Goal: Task Accomplishment & Management: Use online tool/utility

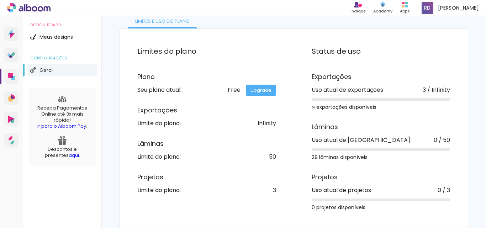
click at [24, 8] on icon at bounding box center [28, 7] width 43 height 9
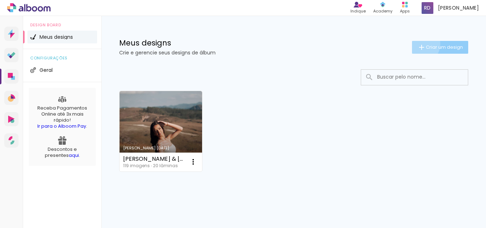
click at [417, 44] on iron-icon at bounding box center [421, 47] width 9 height 9
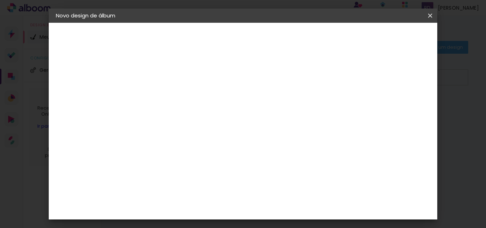
click at [434, 13] on iron-icon at bounding box center [430, 15] width 9 height 7
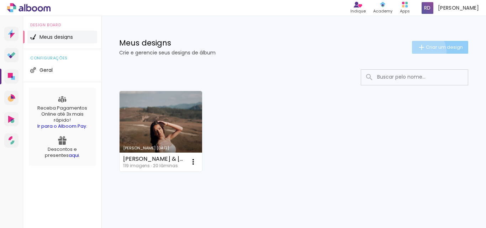
click at [417, 51] on iron-icon at bounding box center [421, 47] width 9 height 9
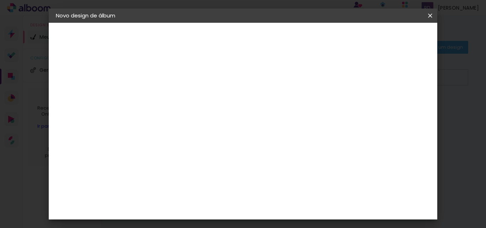
click at [430, 15] on iron-icon at bounding box center [430, 15] width 9 height 7
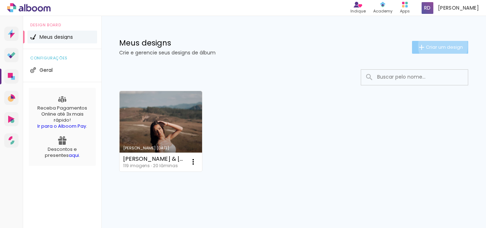
click at [436, 46] on span "Criar um design" at bounding box center [444, 47] width 37 height 5
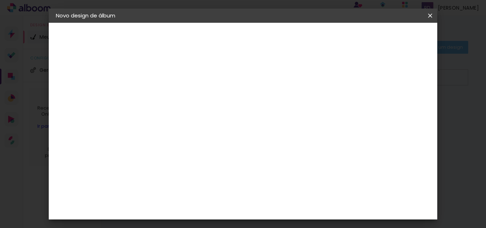
click at [172, 97] on input at bounding box center [172, 95] width 0 height 11
click at [172, 100] on input at bounding box center [172, 95] width 0 height 11
type input "n"
type input "m"
click at [172, 95] on input "Mary & leo" at bounding box center [172, 95] width 0 height 11
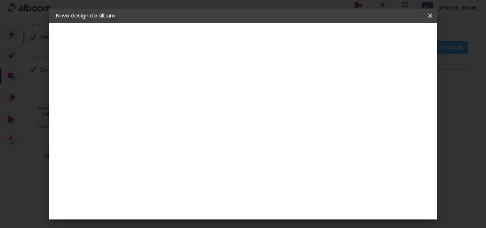
click at [172, 95] on input "Mary & leo" at bounding box center [172, 95] width 0 height 11
type input "Mary & Léo"
type paper-input "Mary & Léo"
click at [0, 0] on slot "Avançar" at bounding box center [0, 0] width 0 height 0
click at [226, 133] on input at bounding box center [190, 135] width 72 height 9
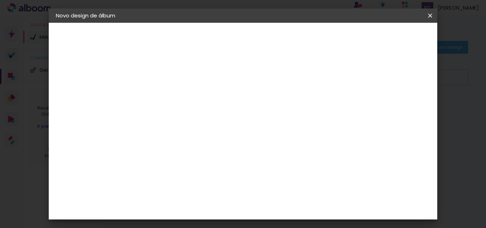
type input "lui"
type paper-input "lui"
click at [201, 161] on div "[PERSON_NAME]" at bounding box center [190, 161] width 47 height 6
click at [0, 0] on slot "Avançar" at bounding box center [0, 0] width 0 height 0
click at [200, 122] on input "text" at bounding box center [186, 123] width 28 height 11
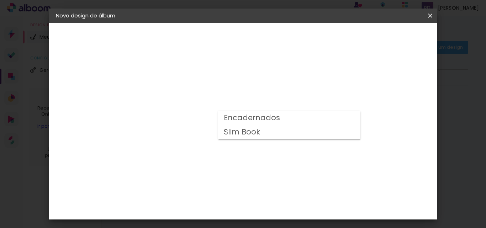
click at [307, 120] on paper-item "Encadernados" at bounding box center [289, 118] width 142 height 14
type input "Encadernados"
click at [220, 186] on span "30 x 60" at bounding box center [203, 193] width 33 height 15
click at [288, 33] on paper-button "Avançar" at bounding box center [270, 38] width 35 height 12
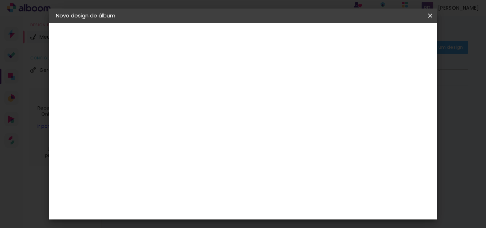
click at [309, 33] on paper-button "Iniciar design" at bounding box center [293, 40] width 31 height 17
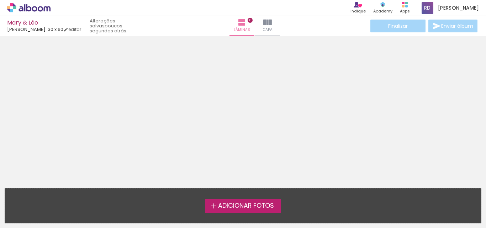
click at [262, 205] on span "Adicionar Fotos" at bounding box center [246, 206] width 56 height 6
click at [0, 0] on input "file" at bounding box center [0, 0] width 0 height 0
click at [255, 208] on span "Adicionar Fotos" at bounding box center [246, 206] width 56 height 6
click at [0, 0] on input "file" at bounding box center [0, 0] width 0 height 0
click at [242, 209] on span "Adicionar Fotos" at bounding box center [246, 206] width 56 height 6
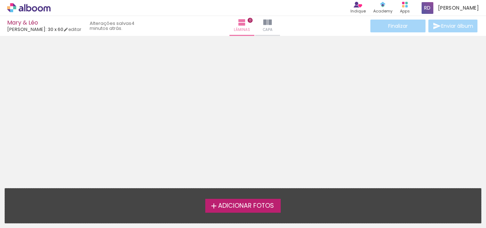
click at [0, 0] on input "file" at bounding box center [0, 0] width 0 height 0
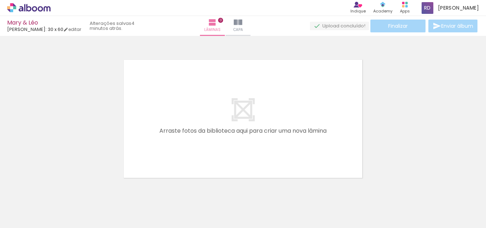
scroll to position [9, 0]
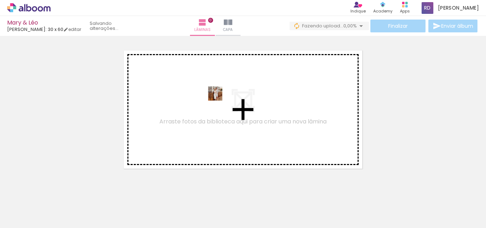
drag, startPoint x: 80, startPoint y: 207, endPoint x: 213, endPoint y: 107, distance: 166.3
click at [213, 107] on quentale-workspace at bounding box center [243, 114] width 486 height 228
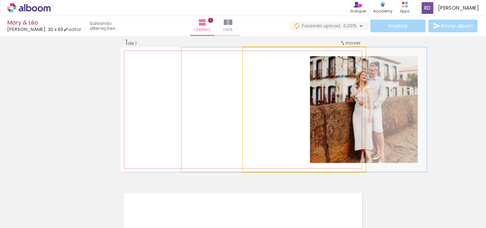
click at [326, 97] on quentale-photo at bounding box center [304, 109] width 122 height 124
click at [332, 97] on quentale-photo at bounding box center [304, 109] width 122 height 124
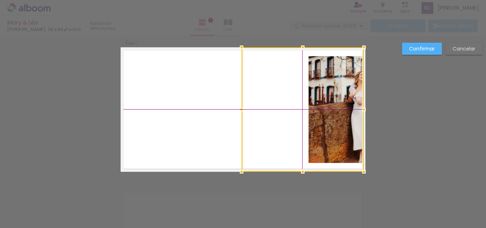
drag, startPoint x: 332, startPoint y: 97, endPoint x: 315, endPoint y: 103, distance: 17.8
click at [315, 103] on div at bounding box center [303, 109] width 122 height 124
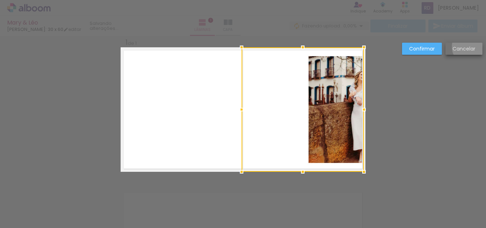
click at [0, 0] on slot "Cancelar" at bounding box center [0, 0] width 0 height 0
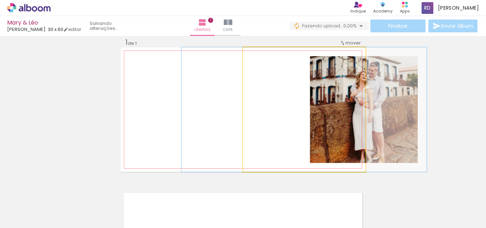
click at [333, 108] on quentale-photo at bounding box center [304, 109] width 122 height 124
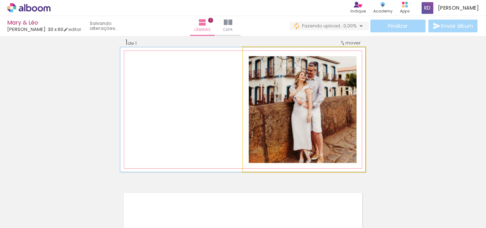
drag, startPoint x: 333, startPoint y: 108, endPoint x: 268, endPoint y: 112, distance: 65.2
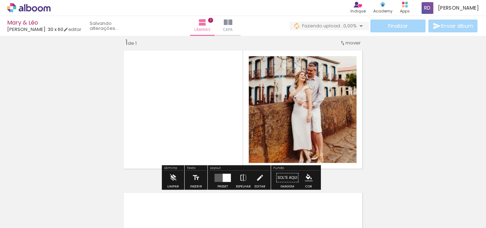
click at [39, 121] on div "Inserir lâmina 1 de 1" at bounding box center [243, 171] width 486 height 285
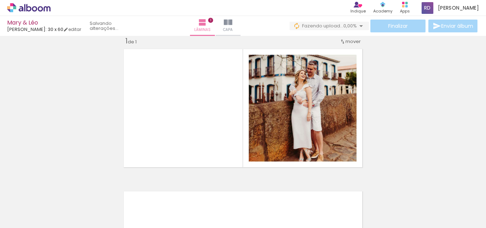
scroll to position [12, 0]
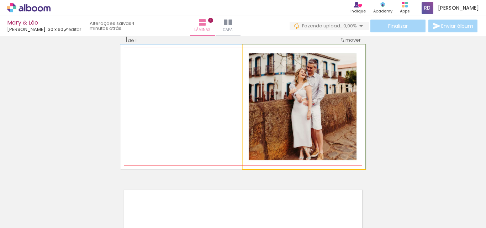
click at [319, 87] on quentale-photo at bounding box center [304, 106] width 122 height 124
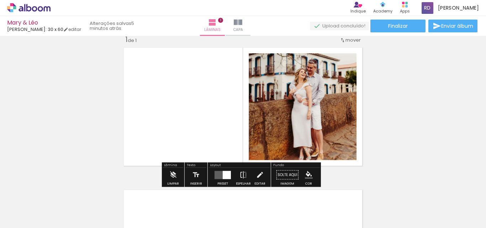
click at [393, 86] on div "Inserir lâmina 1 de 1" at bounding box center [243, 168] width 486 height 285
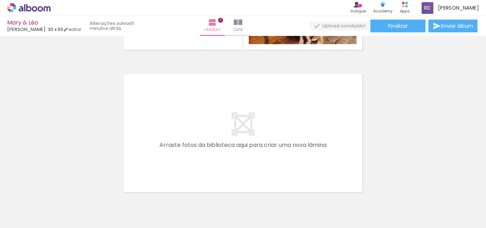
scroll to position [136, 0]
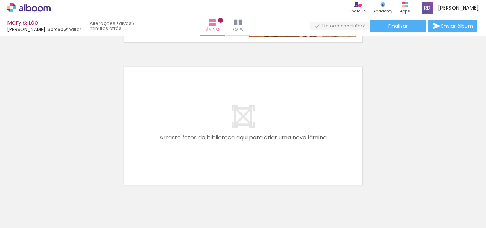
click at [18, 218] on span "Adicionar Fotos" at bounding box center [25, 218] width 21 height 8
click at [0, 0] on input "file" at bounding box center [0, 0] width 0 height 0
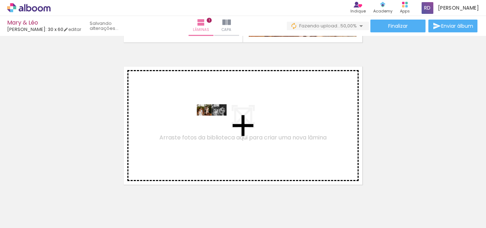
drag, startPoint x: 110, startPoint y: 210, endPoint x: 217, endPoint y: 123, distance: 138.1
click at [217, 123] on quentale-workspace at bounding box center [243, 114] width 486 height 228
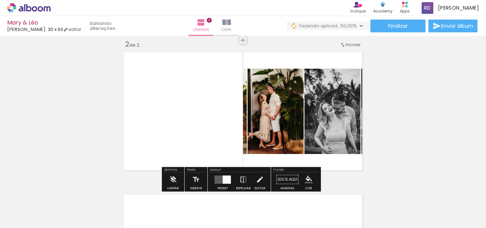
scroll to position [152, 0]
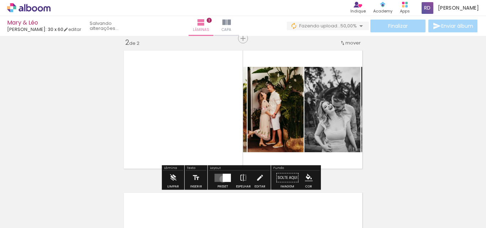
click at [223, 179] on div at bounding box center [227, 178] width 8 height 8
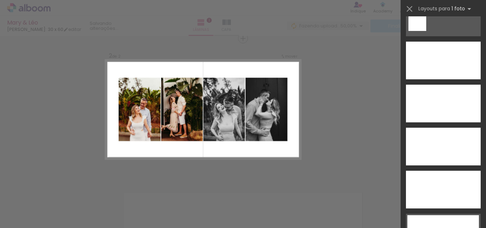
scroll to position [2118, 0]
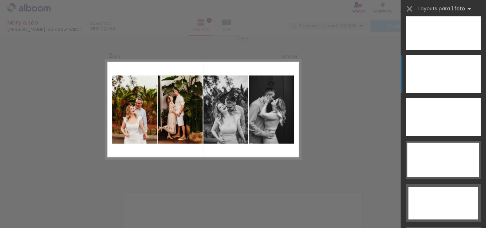
click at [455, 89] on div at bounding box center [443, 74] width 75 height 38
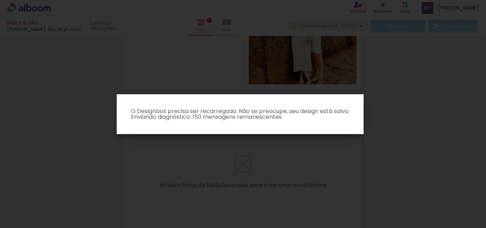
scroll to position [89, 0]
drag, startPoint x: 486, startPoint y: 115, endPoint x: 483, endPoint y: 100, distance: 15.5
click at [483, 100] on iron-overlay-backdrop at bounding box center [243, 114] width 486 height 228
click at [467, 100] on iron-overlay-backdrop at bounding box center [243, 114] width 486 height 228
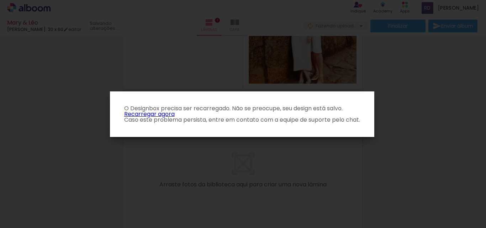
click at [168, 115] on link "Recarregar agora" at bounding box center [149, 114] width 51 height 8
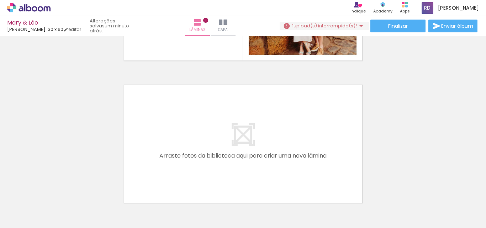
scroll to position [67, 0]
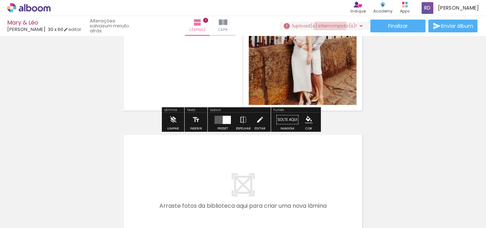
click at [327, 27] on span "upload(s) interrompido(s)!" at bounding box center [324, 25] width 63 height 7
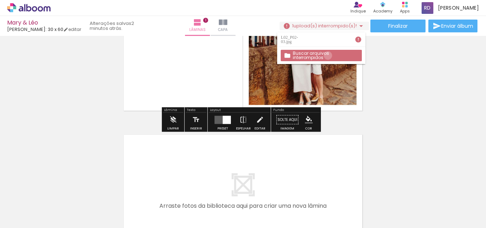
click at [0, 0] on slot "Buscar arquivos interrompidos" at bounding box center [0, 0] width 0 height 0
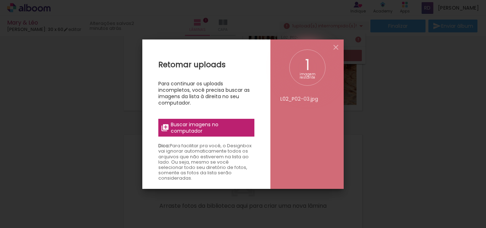
click at [208, 126] on span "Buscar imagens no computador" at bounding box center [210, 127] width 79 height 13
click at [0, 0] on input "file" at bounding box center [0, 0] width 0 height 0
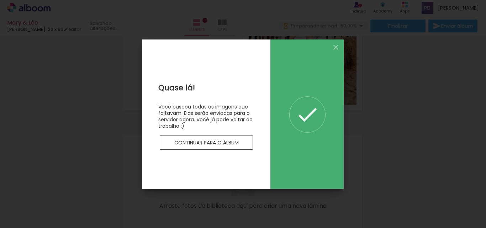
scroll to position [0, 0]
click at [335, 44] on iron-icon at bounding box center [336, 47] width 9 height 9
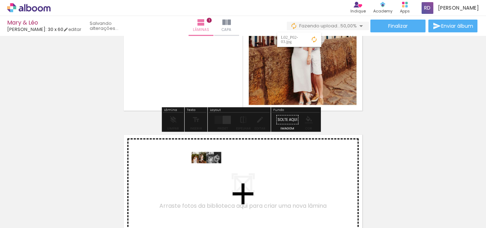
drag, startPoint x: 112, startPoint y: 207, endPoint x: 212, endPoint y: 171, distance: 106.2
click at [212, 171] on quentale-workspace at bounding box center [243, 114] width 486 height 228
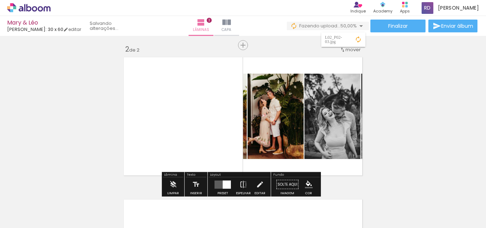
scroll to position [152, 0]
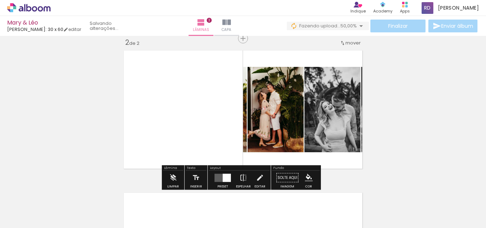
click at [223, 177] on div at bounding box center [227, 178] width 8 height 8
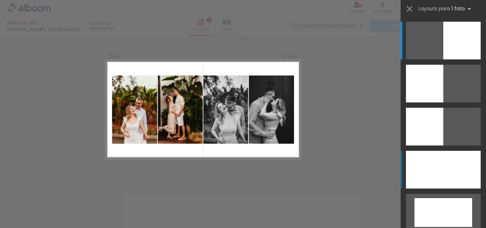
click at [442, 172] on div at bounding box center [443, 170] width 75 height 38
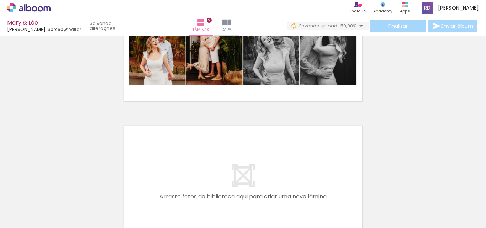
scroll to position [240, 0]
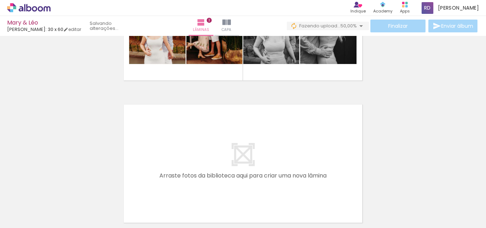
click at [36, 219] on span "Adicionar Fotos" at bounding box center [25, 218] width 21 height 8
click at [0, 0] on input "file" at bounding box center [0, 0] width 0 height 0
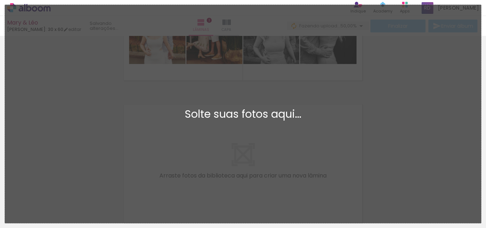
scroll to position [0, 0]
click at [413, 92] on div "Adicionar Fotos Solte suas fotos aqui..." at bounding box center [243, 114] width 476 height 218
drag, startPoint x: 146, startPoint y: 202, endPoint x: 218, endPoint y: 148, distance: 89.4
click at [218, 148] on div "Adicionar Fotos Solte suas fotos aqui..." at bounding box center [243, 114] width 476 height 218
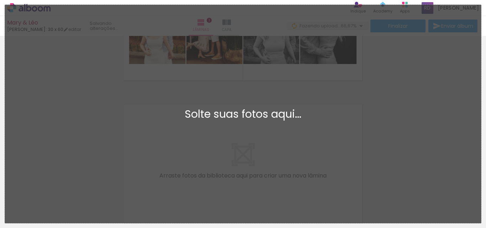
click at [218, 148] on div "Adicionar Fotos Solte suas fotos aqui..." at bounding box center [243, 114] width 476 height 218
click at [1, 148] on div "Inserir lâmina 1 de 2 Inserir lâmina 2 de 2" at bounding box center [243, 12] width 486 height 427
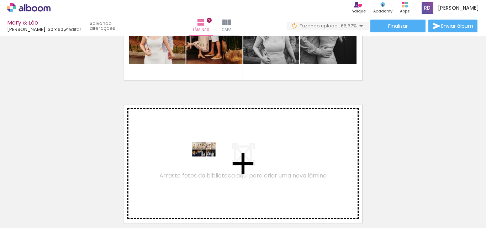
drag, startPoint x: 146, startPoint y: 205, endPoint x: 209, endPoint y: 163, distance: 76.1
click at [209, 163] on quentale-workspace at bounding box center [243, 114] width 486 height 228
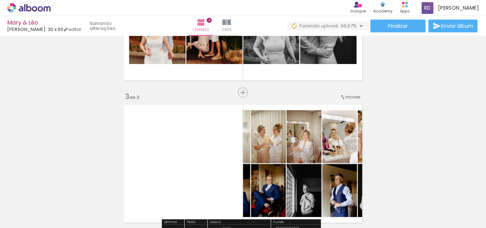
scroll to position [294, 0]
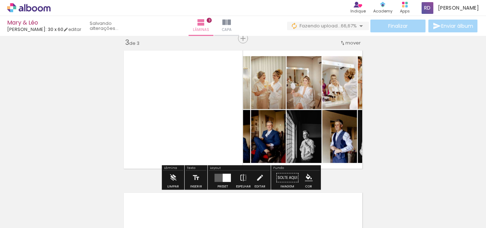
click at [223, 177] on div at bounding box center [227, 178] width 8 height 8
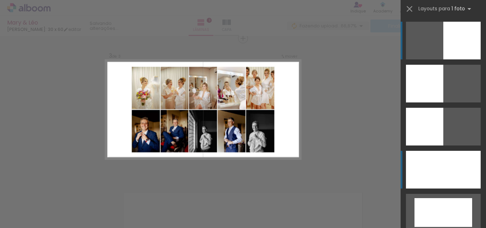
click at [426, 170] on div at bounding box center [443, 170] width 75 height 38
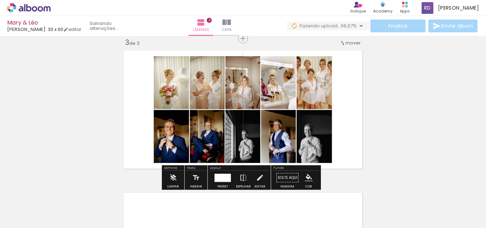
click at [218, 178] on div at bounding box center [222, 178] width 16 height 8
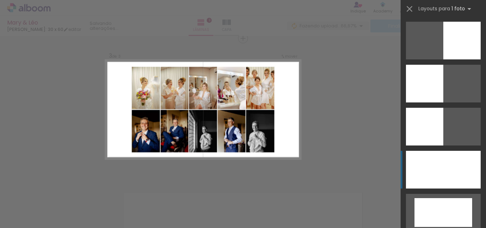
scroll to position [129, 0]
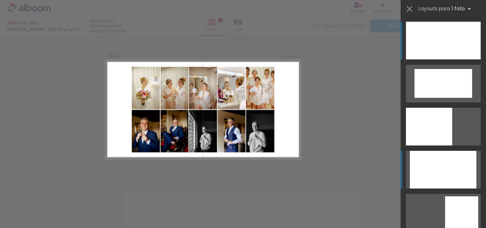
click at [448, 184] on div at bounding box center [443, 170] width 67 height 38
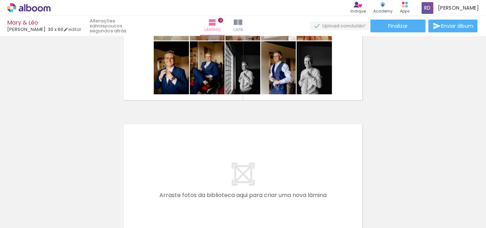
scroll to position [359, 0]
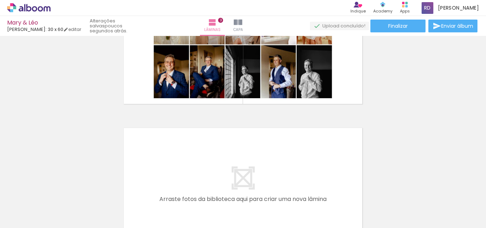
click at [37, 216] on paper-button "Adicionar Fotos" at bounding box center [22, 218] width 35 height 11
click at [0, 0] on input "file" at bounding box center [0, 0] width 0 height 0
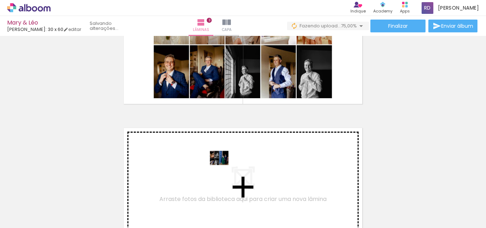
drag, startPoint x: 200, startPoint y: 205, endPoint x: 224, endPoint y: 171, distance: 42.0
click at [224, 171] on quentale-workspace at bounding box center [243, 114] width 486 height 228
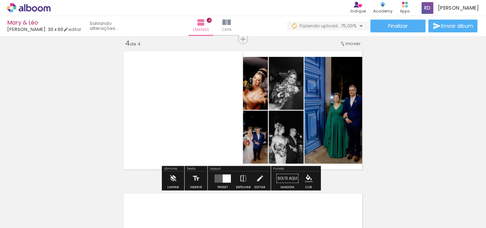
scroll to position [436, 0]
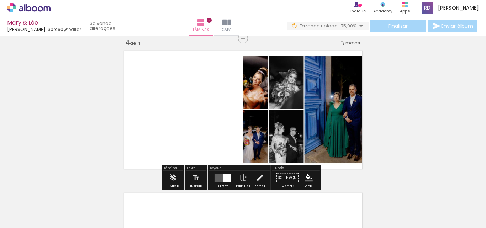
click at [224, 176] on div at bounding box center [227, 178] width 8 height 8
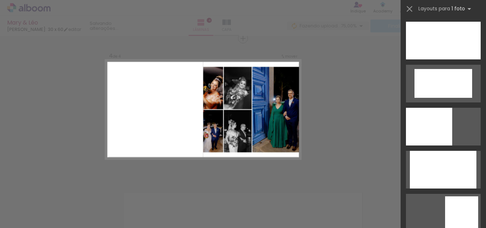
scroll to position [0, 0]
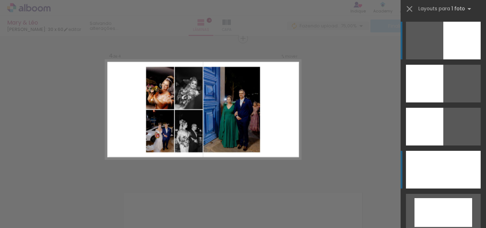
click at [440, 177] on div at bounding box center [443, 170] width 75 height 38
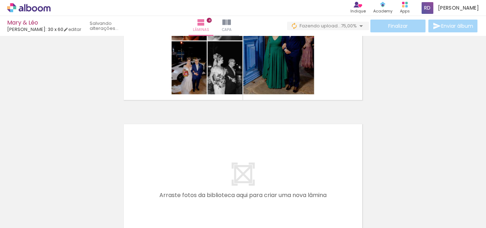
scroll to position [511, 0]
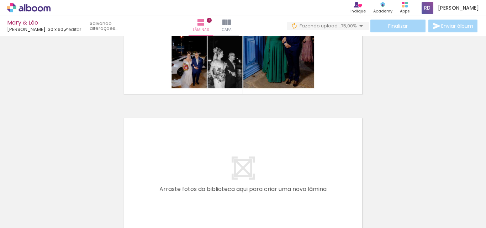
click at [31, 224] on paper-button "Adicionar Fotos" at bounding box center [22, 218] width 35 height 11
click at [0, 0] on input "file" at bounding box center [0, 0] width 0 height 0
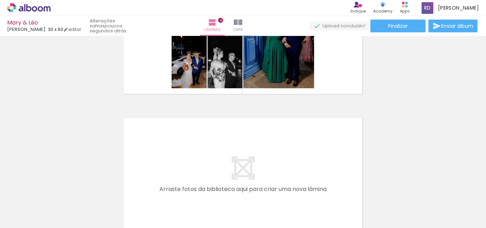
scroll to position [0, 0]
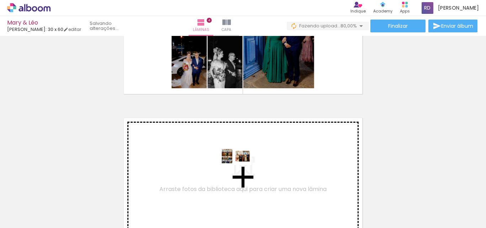
drag, startPoint x: 233, startPoint y: 212, endPoint x: 240, endPoint y: 169, distance: 42.9
click at [240, 169] on quentale-workspace at bounding box center [243, 114] width 486 height 228
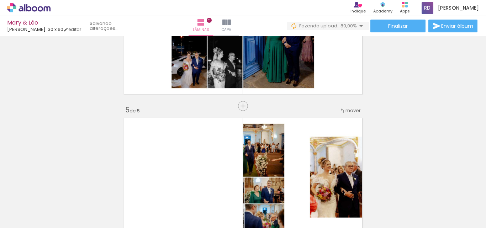
scroll to position [578, 0]
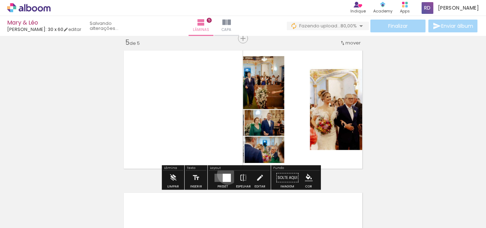
click at [226, 174] on div at bounding box center [227, 178] width 8 height 8
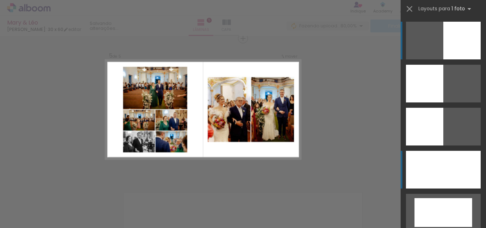
click at [422, 167] on div at bounding box center [443, 170] width 75 height 38
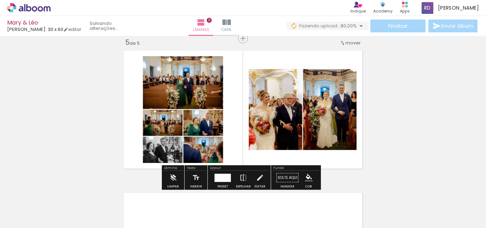
click at [281, 131] on quentale-photo at bounding box center [243, 109] width 245 height 124
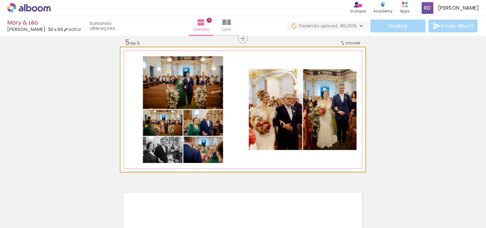
click at [281, 131] on quentale-photo at bounding box center [243, 109] width 245 height 124
drag, startPoint x: 281, startPoint y: 131, endPoint x: 288, endPoint y: 130, distance: 6.5
click at [260, 87] on quentale-photo at bounding box center [243, 109] width 245 height 124
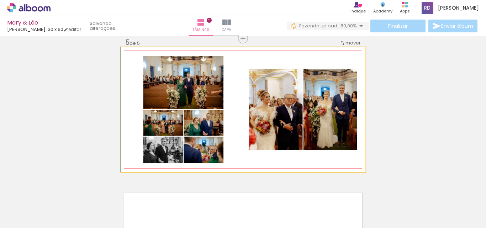
click at [260, 87] on quentale-photo at bounding box center [243, 109] width 245 height 124
drag, startPoint x: 260, startPoint y: 87, endPoint x: 285, endPoint y: 98, distance: 27.4
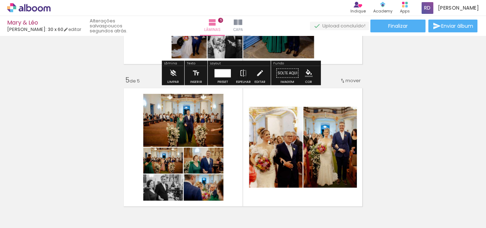
scroll to position [552, 0]
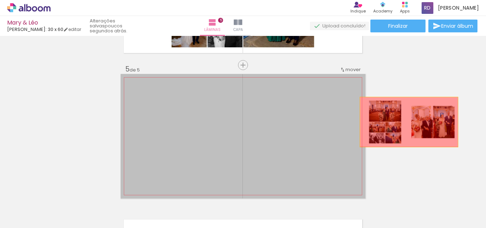
drag, startPoint x: 286, startPoint y: 142, endPoint x: 406, endPoint y: 122, distance: 121.9
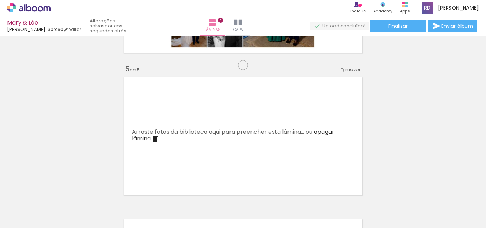
click at [218, 194] on iron-image at bounding box center [230, 204] width 37 height 20
click at [217, 191] on iron-icon at bounding box center [214, 189] width 7 height 7
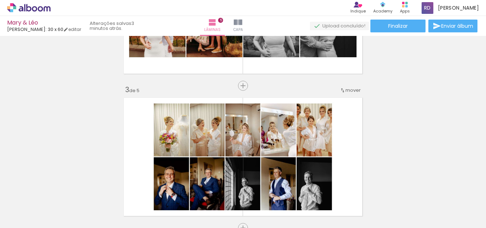
scroll to position [248, 0]
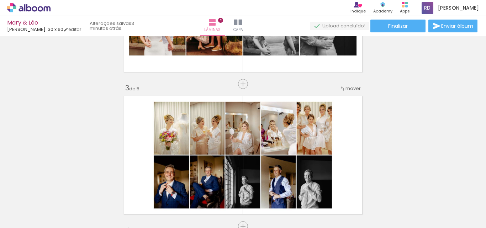
click at [32, 7] on icon at bounding box center [28, 7] width 43 height 9
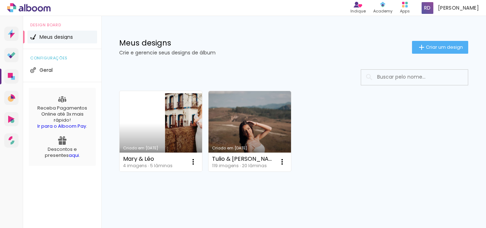
click at [158, 106] on link "Criado em [DATE]" at bounding box center [161, 131] width 83 height 80
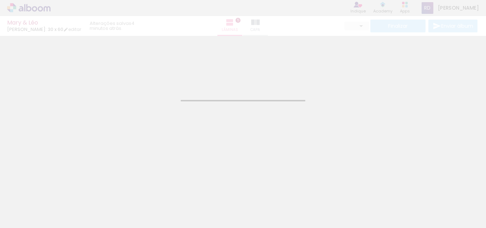
click at [58, 208] on iron-horizontal-list at bounding box center [51, 206] width 14 height 44
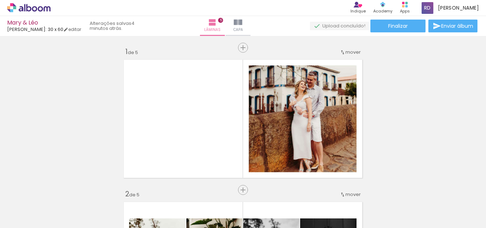
click at [35, 215] on span "Adicionar Fotos" at bounding box center [25, 218] width 21 height 8
click at [0, 0] on input "file" at bounding box center [0, 0] width 0 height 0
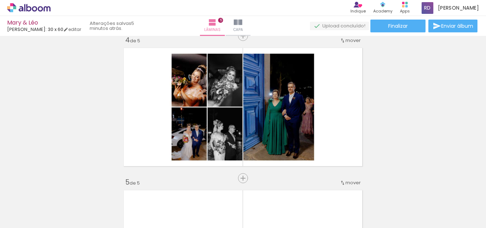
scroll to position [455, 0]
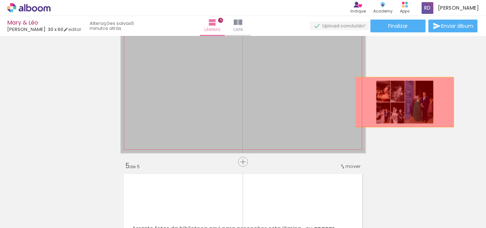
drag, startPoint x: 283, startPoint y: 68, endPoint x: 402, endPoint y: 102, distance: 124.0
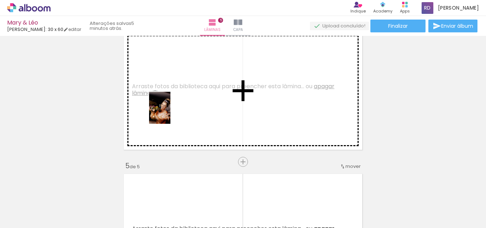
drag, startPoint x: 180, startPoint y: 211, endPoint x: 170, endPoint y: 113, distance: 98.3
click at [170, 113] on quentale-workspace at bounding box center [243, 114] width 486 height 228
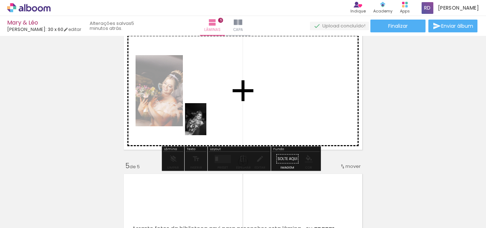
drag, startPoint x: 215, startPoint y: 205, endPoint x: 205, endPoint y: 116, distance: 88.8
click at [205, 116] on quentale-workspace at bounding box center [243, 114] width 486 height 228
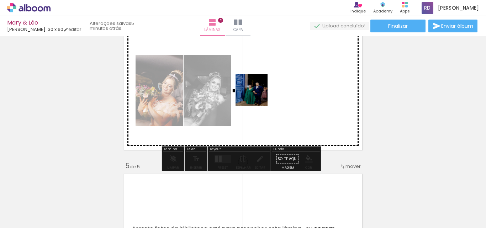
drag, startPoint x: 264, startPoint y: 204, endPoint x: 255, endPoint y: 94, distance: 109.9
click at [255, 94] on quentale-workspace at bounding box center [243, 114] width 486 height 228
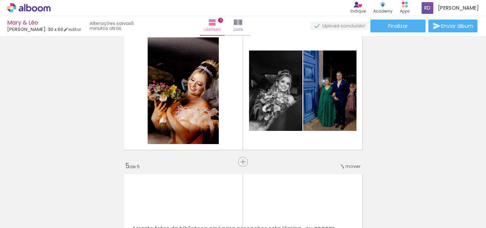
scroll to position [0, 943]
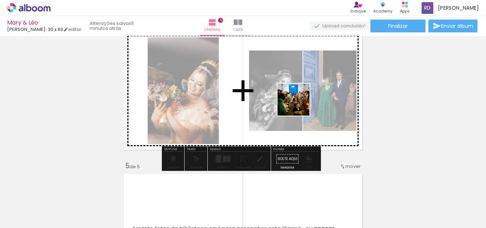
drag, startPoint x: 291, startPoint y: 211, endPoint x: 298, endPoint y: 104, distance: 108.0
click at [298, 104] on quentale-workspace at bounding box center [243, 114] width 486 height 228
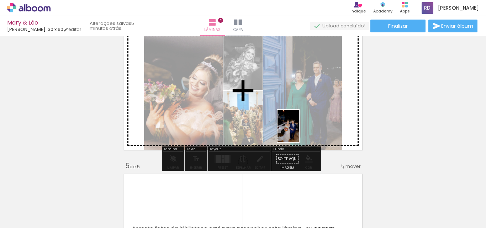
drag, startPoint x: 483, startPoint y: 201, endPoint x: 294, endPoint y: 126, distance: 203.6
click at [294, 126] on quentale-workspace at bounding box center [243, 114] width 486 height 228
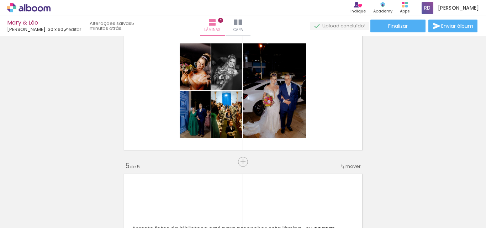
scroll to position [0, 1110]
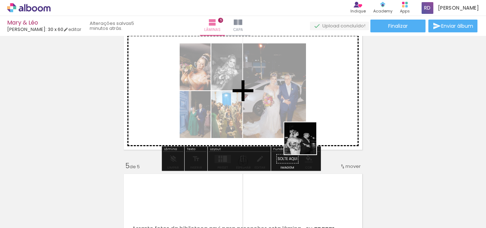
drag, startPoint x: 362, startPoint y: 214, endPoint x: 304, endPoint y: 143, distance: 92.3
click at [304, 143] on quentale-workspace at bounding box center [243, 114] width 486 height 228
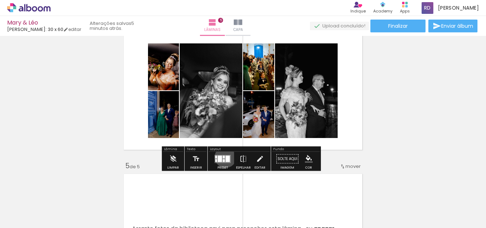
click at [226, 157] on div at bounding box center [228, 158] width 4 height 6
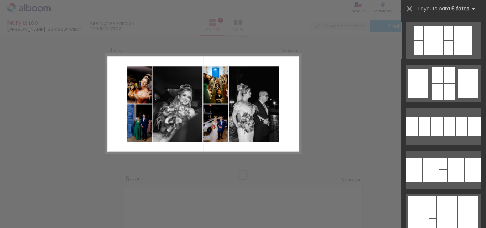
scroll to position [436, 0]
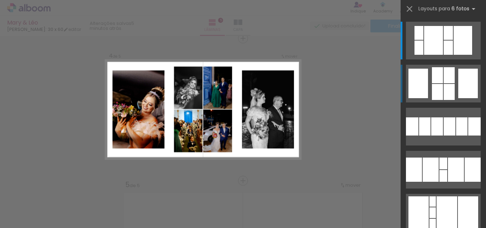
click at [448, 83] on div at bounding box center [449, 75] width 11 height 16
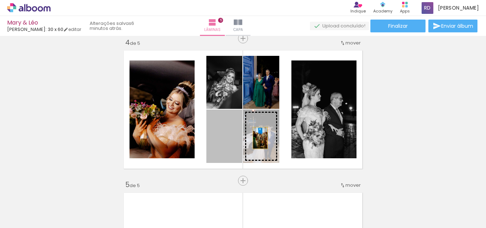
drag, startPoint x: 228, startPoint y: 140, endPoint x: 260, endPoint y: 138, distance: 32.1
click at [0, 0] on slot at bounding box center [0, 0] width 0 height 0
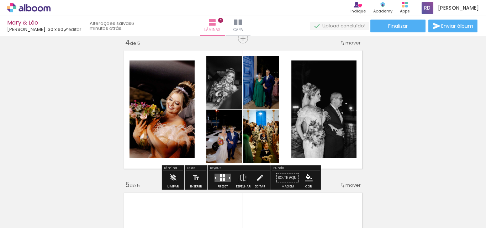
click at [383, 93] on div "Inserir lâmina 1 de 5 Inserir lâmina 2 de 5 Inserir lâmina 3 de 5 Inserir lâmin…" at bounding box center [243, 29] width 486 height 854
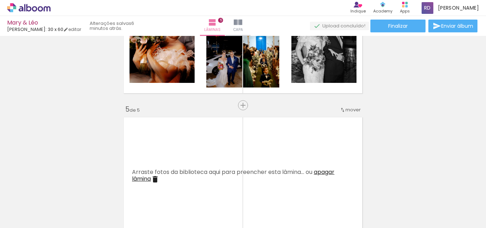
scroll to position [550, 0]
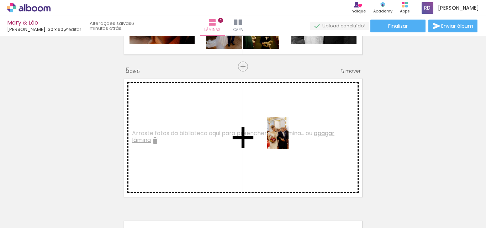
drag, startPoint x: 404, startPoint y: 202, endPoint x: 288, endPoint y: 138, distance: 132.8
click at [288, 138] on quentale-workspace at bounding box center [243, 114] width 486 height 228
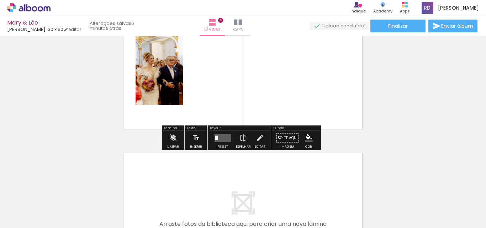
scroll to position [646, 0]
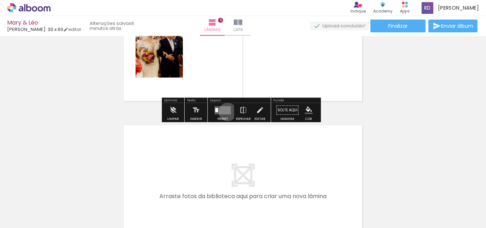
click at [226, 112] on quentale-layouter at bounding box center [222, 110] width 16 height 8
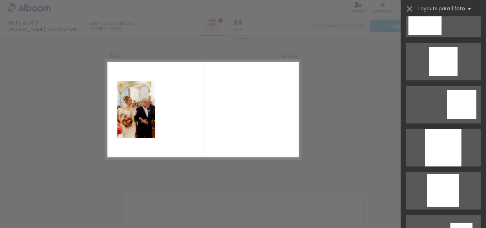
scroll to position [536, 0]
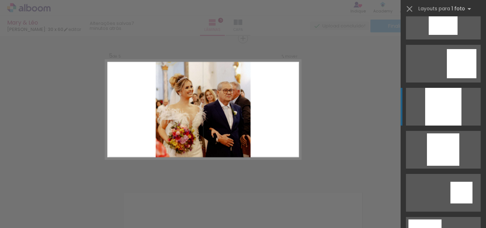
click at [433, 107] on div at bounding box center [443, 107] width 36 height 38
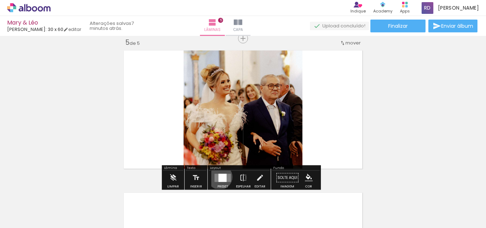
click at [218, 177] on div at bounding box center [222, 178] width 8 height 8
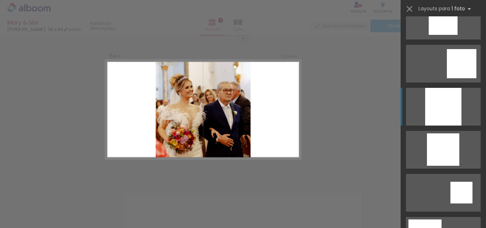
scroll to position [603, 0]
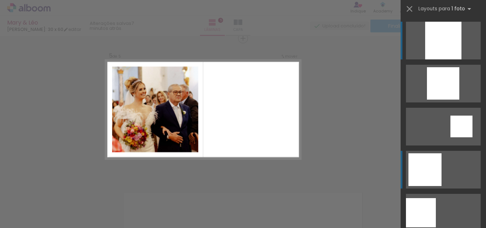
click at [428, 161] on div at bounding box center [424, 169] width 33 height 33
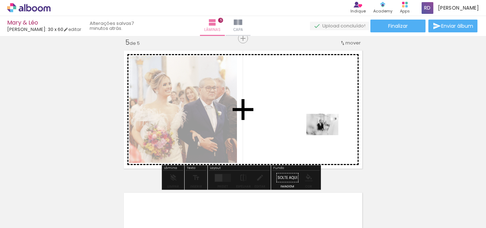
drag, startPoint x: 442, startPoint y: 202, endPoint x: 328, endPoint y: 137, distance: 130.8
click at [328, 137] on quentale-workspace at bounding box center [243, 114] width 486 height 228
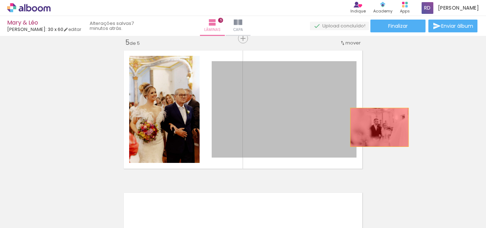
drag, startPoint x: 303, startPoint y: 110, endPoint x: 377, endPoint y: 125, distance: 75.2
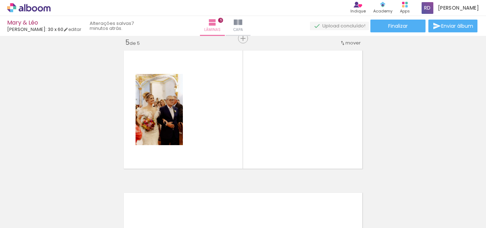
scroll to position [0, 1128]
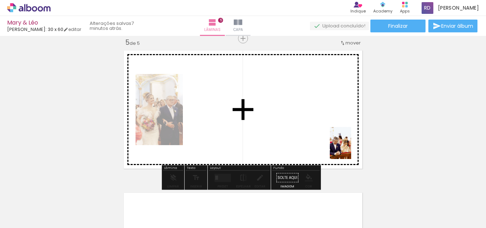
drag, startPoint x: 465, startPoint y: 202, endPoint x: 343, endPoint y: 142, distance: 135.7
click at [343, 142] on quentale-workspace at bounding box center [243, 114] width 486 height 228
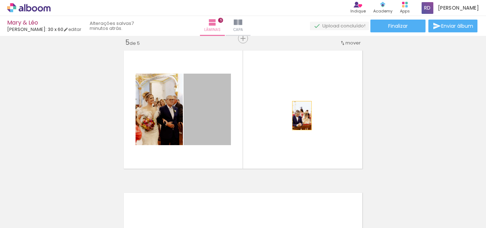
drag, startPoint x: 210, startPoint y: 114, endPoint x: 299, endPoint y: 116, distance: 89.3
click at [299, 116] on quentale-layouter at bounding box center [243, 109] width 245 height 124
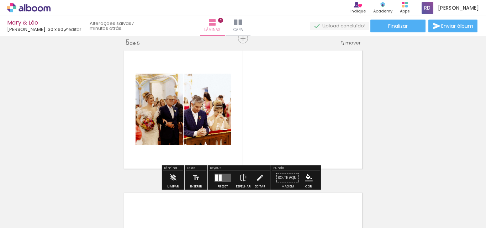
click at [246, 174] on paper-button "Espelhar" at bounding box center [243, 180] width 18 height 18
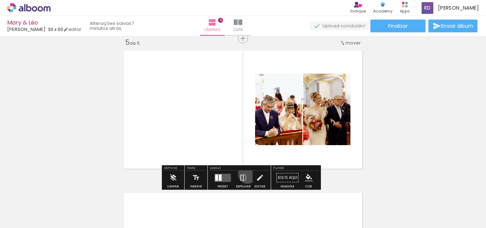
click at [246, 174] on paper-button "Espelhar" at bounding box center [243, 180] width 18 height 18
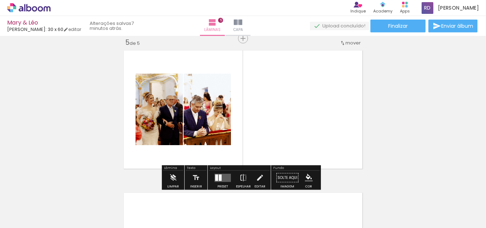
click at [218, 184] on quentale-thumb at bounding box center [218, 204] width 40 height 41
click at [218, 181] on quentale-layouter at bounding box center [222, 178] width 16 height 8
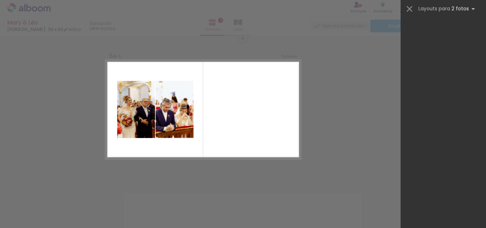
scroll to position [0, 0]
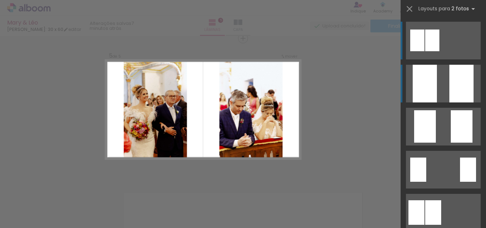
click at [434, 78] on div at bounding box center [425, 84] width 24 height 38
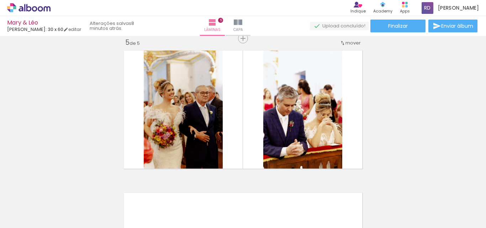
scroll to position [0, 1128]
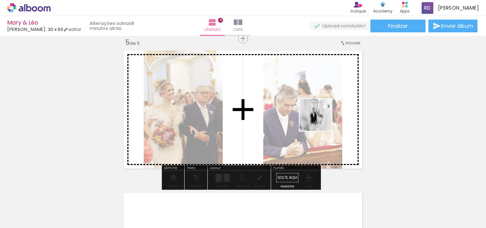
drag, startPoint x: 417, startPoint y: 198, endPoint x: 318, endPoint y: 117, distance: 127.6
click at [318, 117] on quentale-workspace at bounding box center [243, 114] width 486 height 228
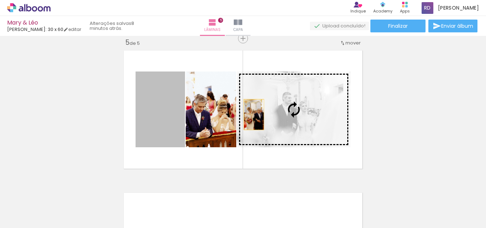
drag, startPoint x: 159, startPoint y: 119, endPoint x: 281, endPoint y: 113, distance: 122.5
click at [0, 0] on slot at bounding box center [0, 0] width 0 height 0
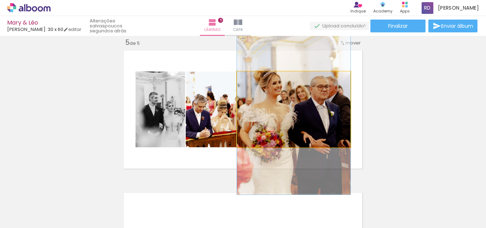
click at [328, 99] on quentale-photo at bounding box center [293, 109] width 113 height 76
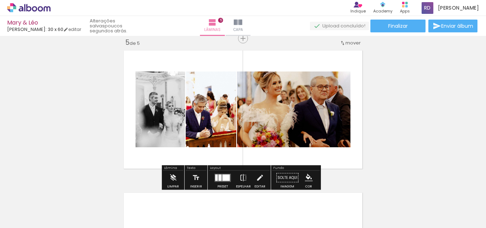
click at [224, 180] on div at bounding box center [225, 177] width 7 height 6
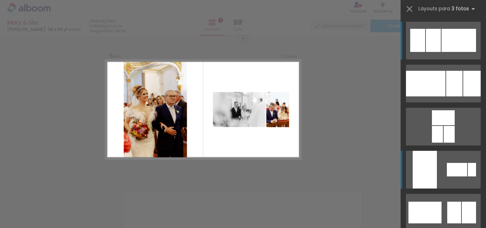
click at [429, 176] on div at bounding box center [425, 170] width 24 height 38
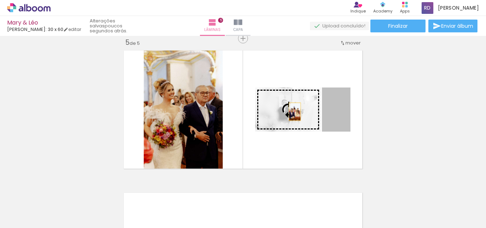
drag, startPoint x: 332, startPoint y: 121, endPoint x: 292, endPoint y: 112, distance: 40.5
click at [0, 0] on slot at bounding box center [0, 0] width 0 height 0
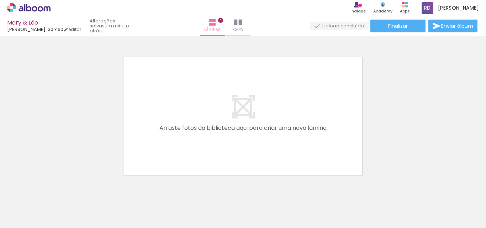
scroll to position [0, 89]
drag, startPoint x: 142, startPoint y: 211, endPoint x: 187, endPoint y: 164, distance: 65.2
click at [187, 164] on quentale-workspace at bounding box center [243, 114] width 486 height 228
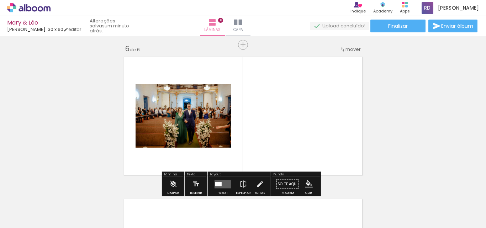
scroll to position [721, 0]
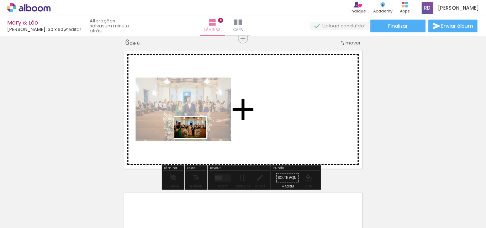
drag, startPoint x: 180, startPoint y: 206, endPoint x: 198, endPoint y: 134, distance: 73.9
click at [198, 134] on quentale-workspace at bounding box center [243, 114] width 486 height 228
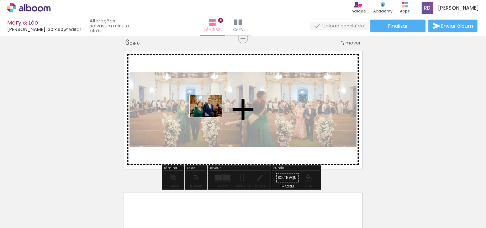
drag, startPoint x: 222, startPoint y: 205, endPoint x: 211, endPoint y: 117, distance: 88.6
click at [211, 117] on quentale-workspace at bounding box center [243, 114] width 486 height 228
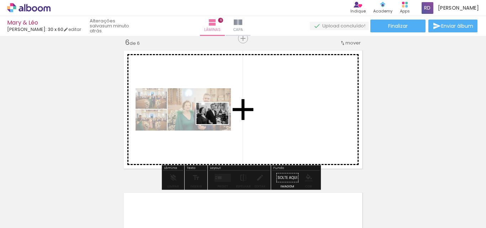
drag, startPoint x: 260, startPoint y: 208, endPoint x: 218, endPoint y: 124, distance: 94.5
click at [218, 124] on quentale-workspace at bounding box center [243, 114] width 486 height 228
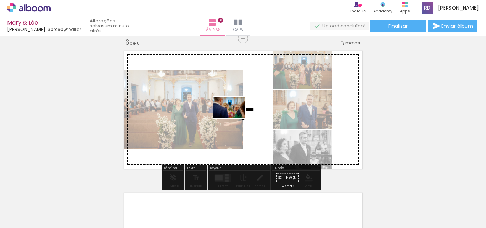
drag, startPoint x: 301, startPoint y: 204, endPoint x: 235, endPoint y: 118, distance: 108.3
click at [235, 118] on quentale-workspace at bounding box center [243, 114] width 486 height 228
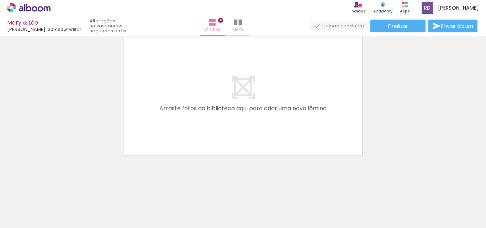
scroll to position [0, 294]
drag, startPoint x: 136, startPoint y: 208, endPoint x: 149, endPoint y: 206, distance: 13.0
click at [148, 206] on div at bounding box center [135, 203] width 23 height 35
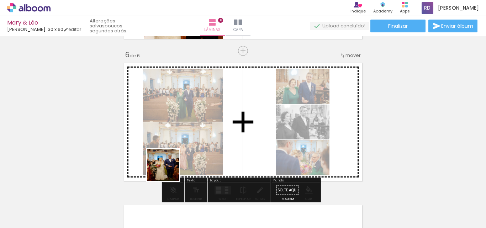
drag, startPoint x: 137, startPoint y: 210, endPoint x: 181, endPoint y: 148, distance: 75.4
click at [181, 148] on quentale-workspace at bounding box center [243, 114] width 486 height 228
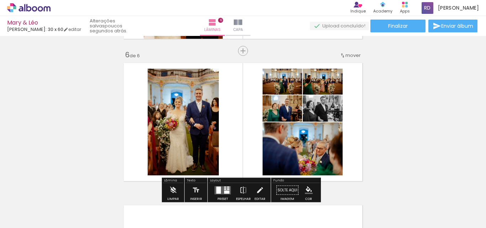
scroll to position [740, 0]
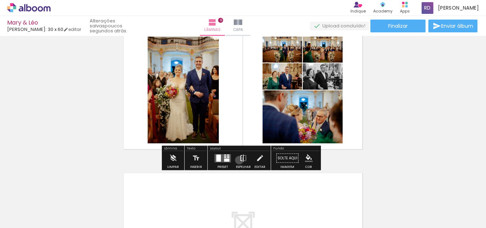
click at [239, 160] on iron-icon at bounding box center [243, 158] width 8 height 14
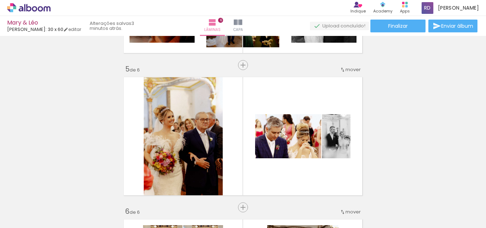
scroll to position [556, 0]
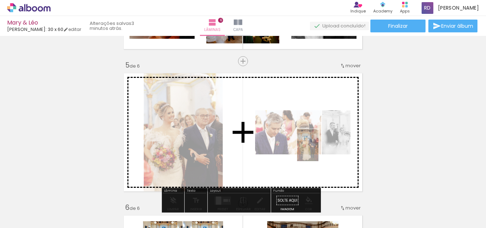
drag, startPoint x: 431, startPoint y: 203, endPoint x: 314, endPoint y: 146, distance: 130.8
click at [314, 146] on quentale-workspace at bounding box center [243, 114] width 486 height 228
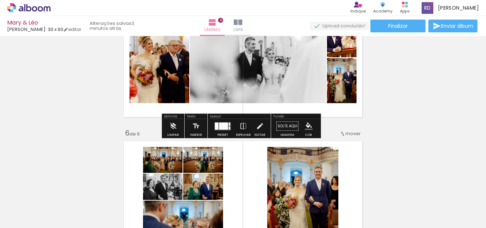
scroll to position [634, 0]
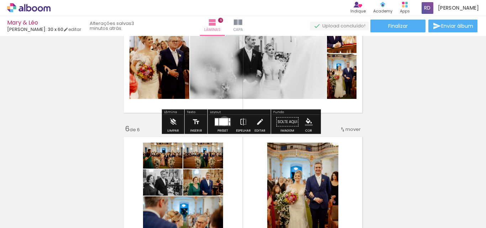
click at [223, 121] on div at bounding box center [223, 121] width 9 height 7
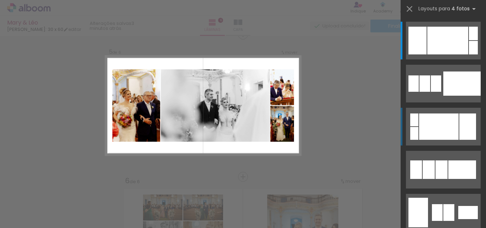
scroll to position [578, 0]
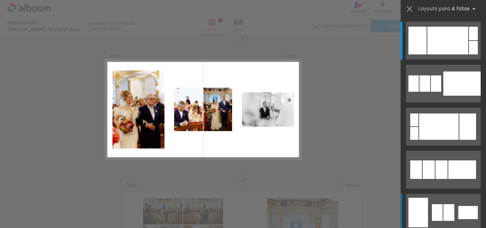
click at [443, 210] on div at bounding box center [448, 212] width 11 height 17
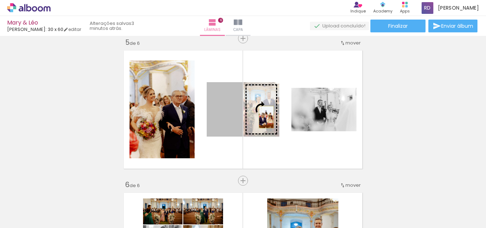
drag, startPoint x: 228, startPoint y: 114, endPoint x: 264, endPoint y: 117, distance: 36.1
click at [0, 0] on slot at bounding box center [0, 0] width 0 height 0
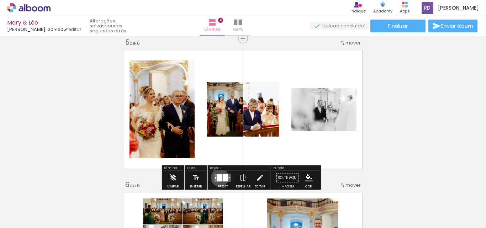
click at [218, 177] on div at bounding box center [219, 177] width 5 height 7
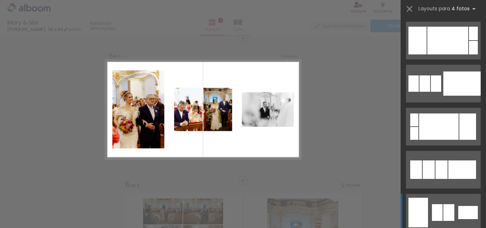
scroll to position [172, 0]
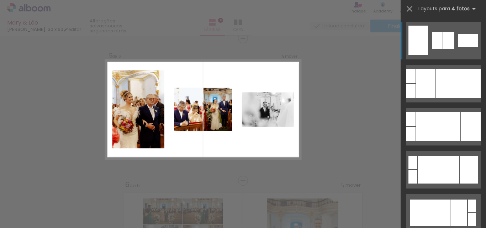
click at [250, 156] on quentale-layouter at bounding box center [203, 110] width 196 height 100
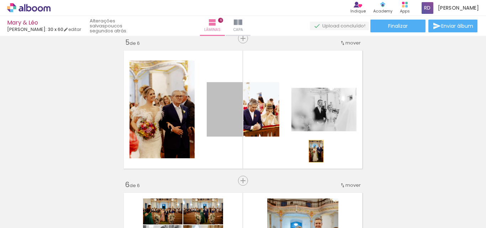
drag, startPoint x: 211, startPoint y: 116, endPoint x: 313, endPoint y: 150, distance: 107.1
click at [313, 150] on quentale-layouter at bounding box center [243, 109] width 245 height 124
drag, startPoint x: 224, startPoint y: 113, endPoint x: 315, endPoint y: 145, distance: 96.6
click at [315, 145] on quentale-layouter at bounding box center [243, 109] width 245 height 124
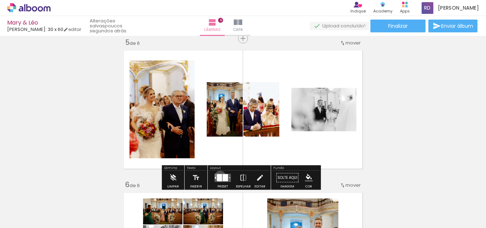
click at [218, 176] on div at bounding box center [219, 177] width 5 height 7
click at [0, 0] on div "Confirmar Cancelar" at bounding box center [0, 0] width 0 height 0
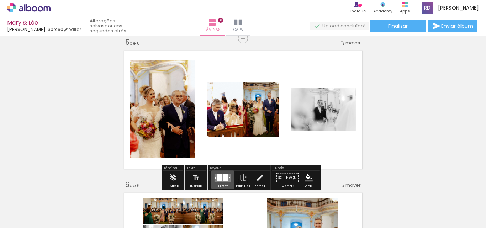
click at [218, 176] on div at bounding box center [219, 177] width 5 height 7
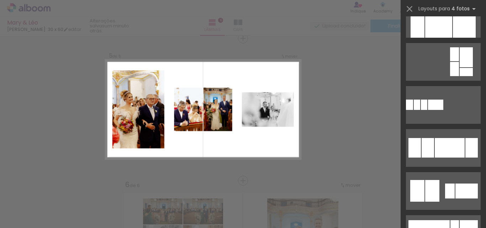
scroll to position [640, 0]
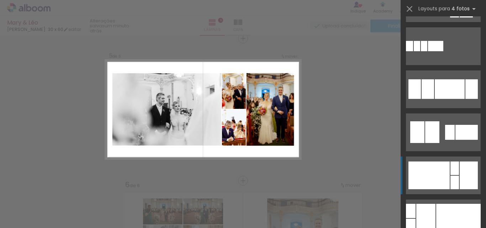
click at [420, 184] on div at bounding box center [428, 175] width 41 height 28
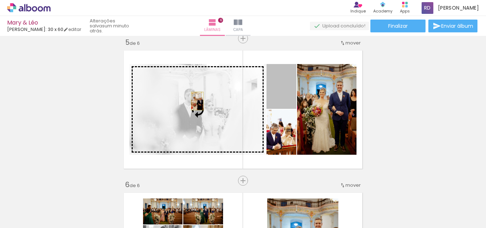
drag, startPoint x: 283, startPoint y: 95, endPoint x: 195, endPoint y: 101, distance: 88.4
click at [0, 0] on slot at bounding box center [0, 0] width 0 height 0
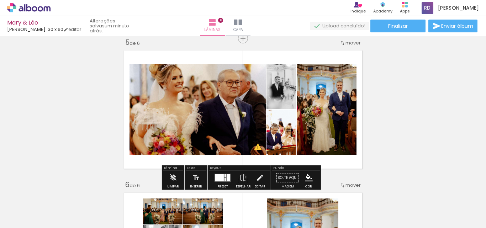
click at [182, 118] on quentale-photo at bounding box center [197, 109] width 136 height 91
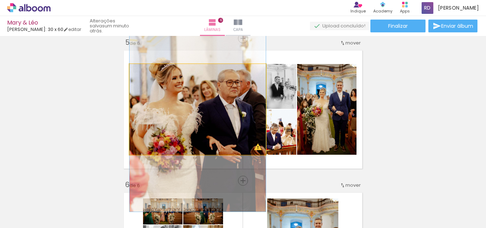
click at [182, 118] on quentale-photo at bounding box center [197, 109] width 136 height 91
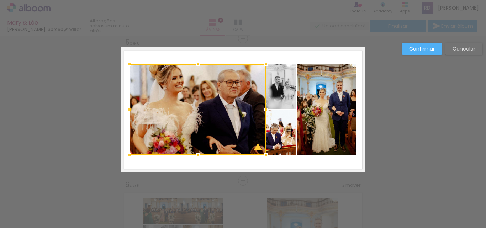
click at [182, 118] on div at bounding box center [197, 109] width 136 height 91
click at [0, 0] on slot "Cancelar" at bounding box center [0, 0] width 0 height 0
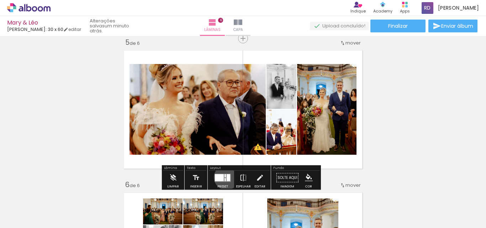
click at [227, 177] on div at bounding box center [229, 177] width 4 height 7
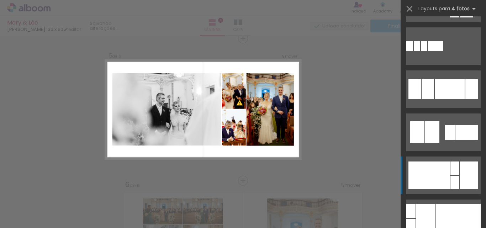
scroll to position [775, 0]
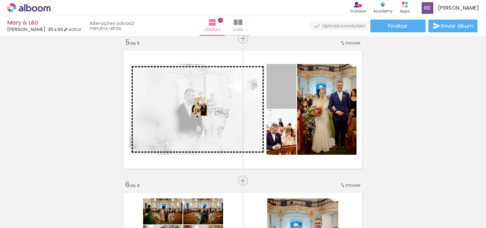
drag, startPoint x: 277, startPoint y: 94, endPoint x: 198, endPoint y: 107, distance: 80.4
click at [0, 0] on slot at bounding box center [0, 0] width 0 height 0
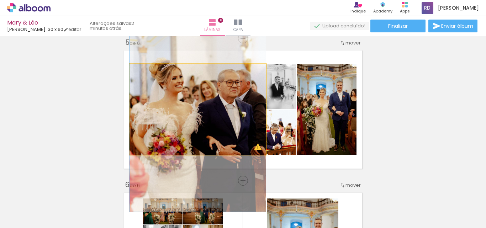
click at [211, 102] on quentale-photo at bounding box center [197, 109] width 136 height 91
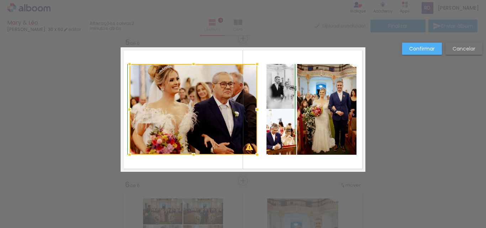
drag, startPoint x: 264, startPoint y: 64, endPoint x: 255, endPoint y: 67, distance: 9.0
click at [255, 67] on div at bounding box center [257, 64] width 14 height 14
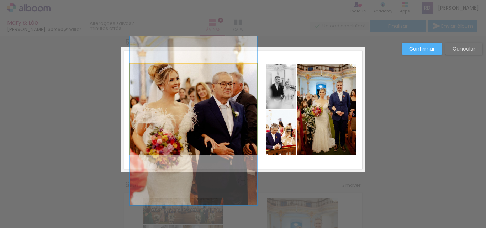
click at [129, 68] on quentale-photo at bounding box center [193, 109] width 128 height 91
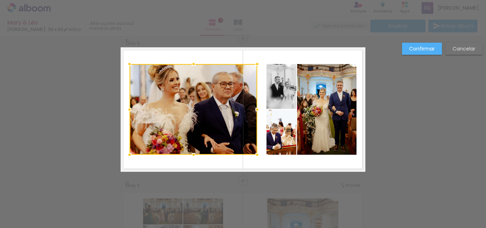
click at [147, 85] on div at bounding box center [193, 109] width 128 height 91
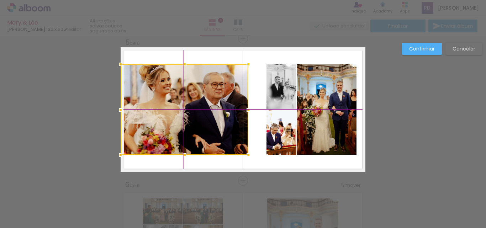
drag, startPoint x: 147, startPoint y: 85, endPoint x: 150, endPoint y: 89, distance: 5.3
click at [150, 89] on div at bounding box center [185, 109] width 128 height 91
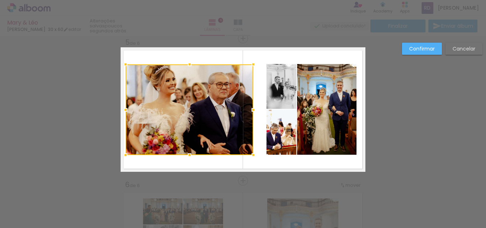
drag, startPoint x: 160, startPoint y: 95, endPoint x: 165, endPoint y: 97, distance: 5.3
click at [165, 97] on div at bounding box center [190, 109] width 128 height 91
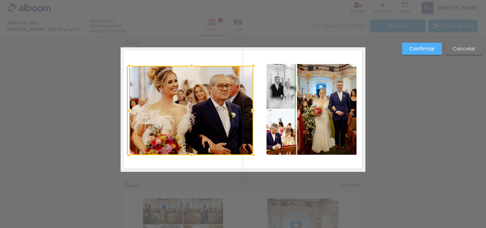
drag, startPoint x: 124, startPoint y: 65, endPoint x: 127, endPoint y: 68, distance: 4.8
click at [127, 68] on div at bounding box center [129, 66] width 14 height 14
click at [420, 44] on paper-button "Confirmar" at bounding box center [422, 49] width 40 height 12
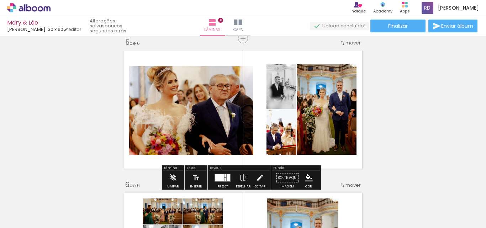
click at [189, 110] on quentale-photo at bounding box center [191, 110] width 124 height 89
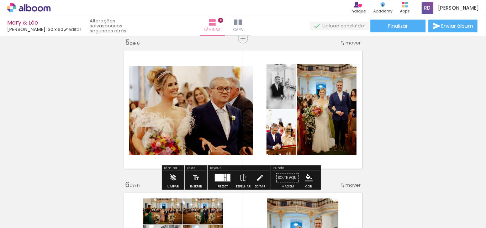
click at [227, 179] on div at bounding box center [229, 177] width 4 height 7
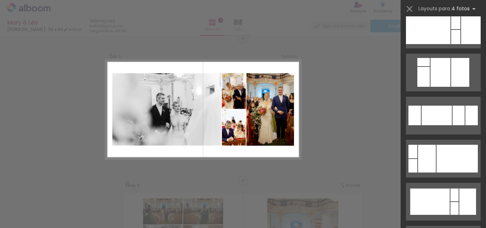
scroll to position [1359, 0]
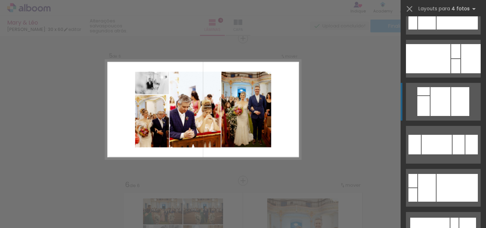
click at [451, 100] on div at bounding box center [460, 101] width 18 height 29
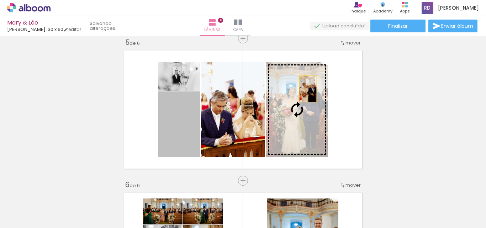
drag, startPoint x: 171, startPoint y: 138, endPoint x: 304, endPoint y: 91, distance: 141.5
click at [0, 0] on slot at bounding box center [0, 0] width 0 height 0
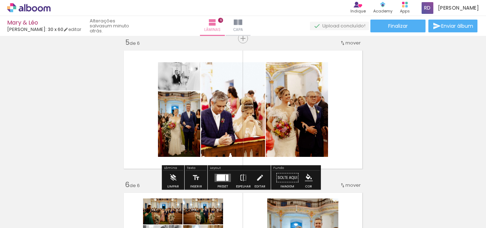
click at [218, 182] on div at bounding box center [222, 178] width 19 height 14
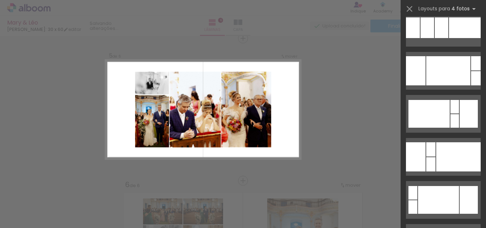
scroll to position [1790, 0]
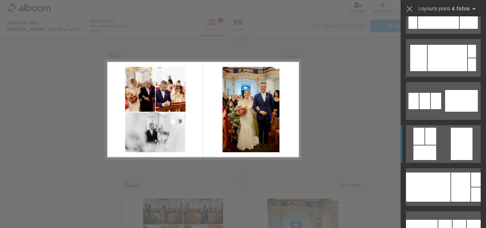
click at [445, 138] on quentale-layouter at bounding box center [443, 144] width 75 height 38
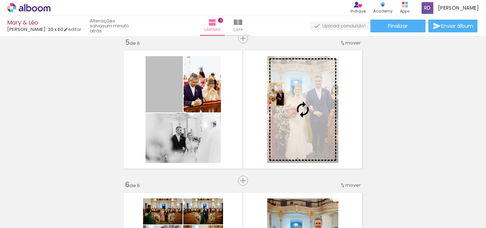
drag, startPoint x: 168, startPoint y: 92, endPoint x: 290, endPoint y: 98, distance: 122.2
click at [0, 0] on slot at bounding box center [0, 0] width 0 height 0
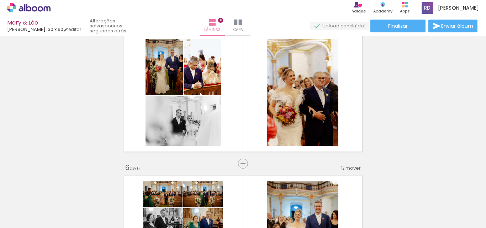
scroll to position [557, 0]
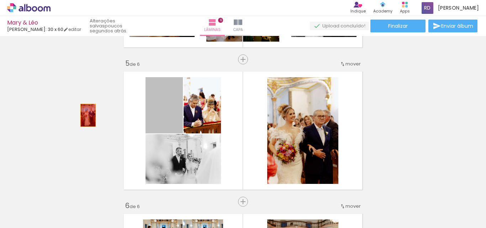
drag, startPoint x: 155, startPoint y: 115, endPoint x: 83, endPoint y: 113, distance: 72.6
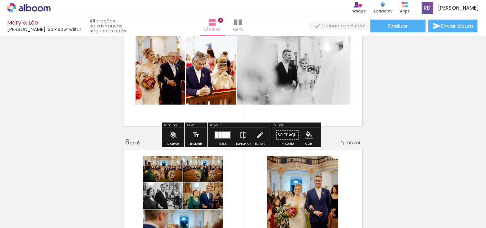
scroll to position [625, 0]
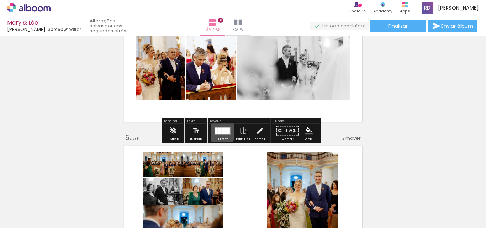
click at [219, 129] on div at bounding box center [219, 130] width 3 height 6
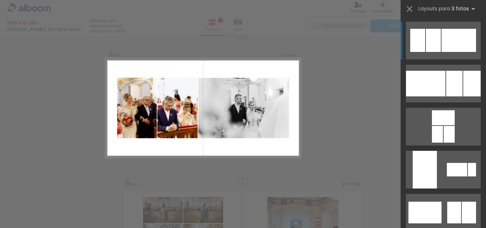
scroll to position [578, 0]
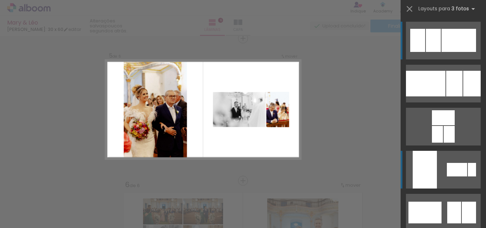
click at [432, 163] on div at bounding box center [425, 170] width 24 height 38
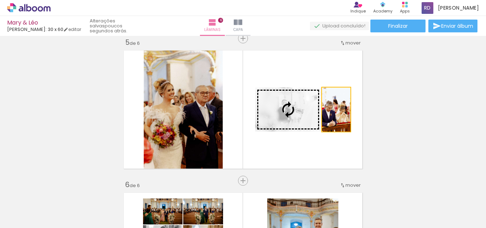
drag, startPoint x: 333, startPoint y: 120, endPoint x: 291, endPoint y: 117, distance: 41.7
click at [0, 0] on slot at bounding box center [0, 0] width 0 height 0
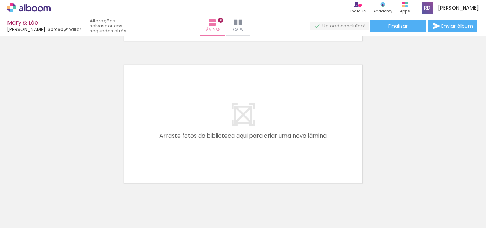
scroll to position [863, 0]
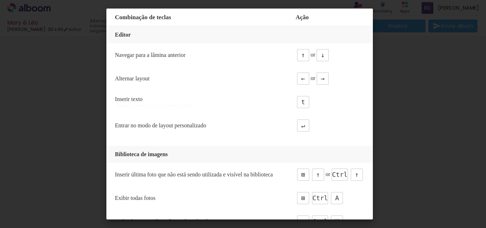
click at [411, 55] on iron-overlay-backdrop at bounding box center [243, 114] width 486 height 228
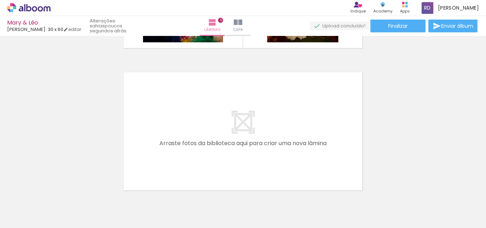
scroll to position [0, 262]
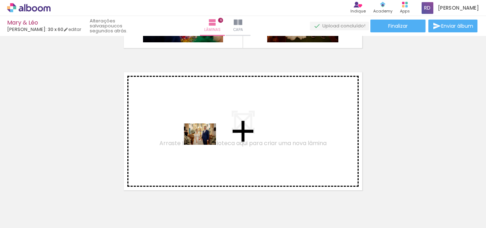
drag, startPoint x: 201, startPoint y: 206, endPoint x: 205, endPoint y: 145, distance: 61.0
click at [205, 145] on quentale-workspace at bounding box center [243, 114] width 486 height 228
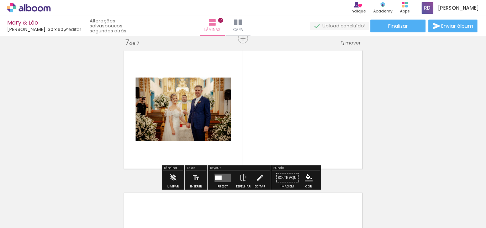
scroll to position [863, 0]
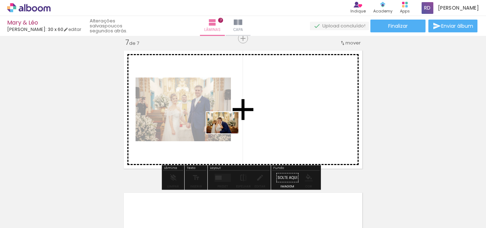
drag, startPoint x: 250, startPoint y: 206, endPoint x: 228, endPoint y: 133, distance: 76.3
click at [228, 133] on quentale-workspace at bounding box center [243, 114] width 486 height 228
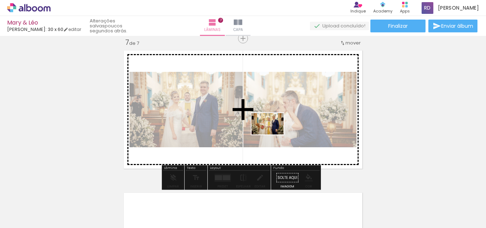
drag, startPoint x: 292, startPoint y: 208, endPoint x: 273, endPoint y: 134, distance: 76.4
click at [273, 134] on quentale-workspace at bounding box center [243, 114] width 486 height 228
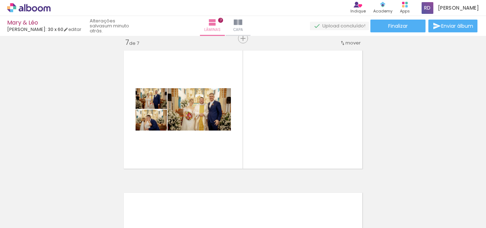
scroll to position [0, 337]
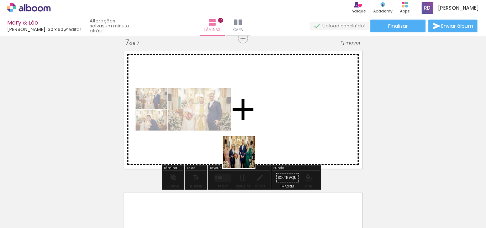
drag, startPoint x: 250, startPoint y: 207, endPoint x: 243, endPoint y: 146, distance: 61.2
click at [243, 146] on quentale-workspace at bounding box center [243, 114] width 486 height 228
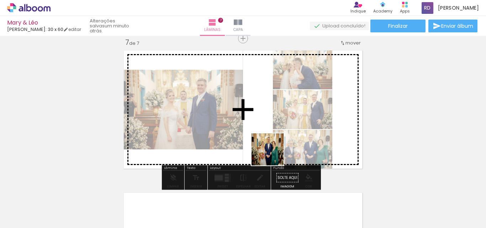
drag, startPoint x: 289, startPoint y: 198, endPoint x: 272, endPoint y: 122, distance: 78.1
click at [272, 122] on quentale-workspace at bounding box center [243, 114] width 486 height 228
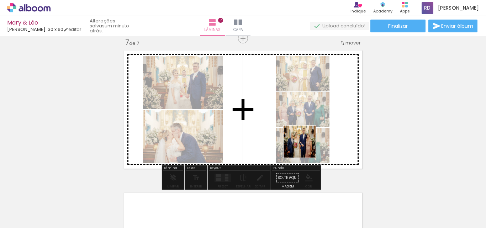
drag, startPoint x: 330, startPoint y: 204, endPoint x: 301, endPoint y: 133, distance: 77.3
click at [301, 133] on quentale-workspace at bounding box center [243, 114] width 486 height 228
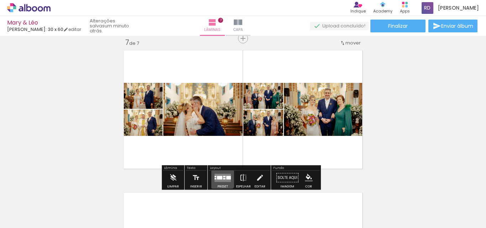
click at [221, 175] on quentale-layouter at bounding box center [222, 178] width 16 height 8
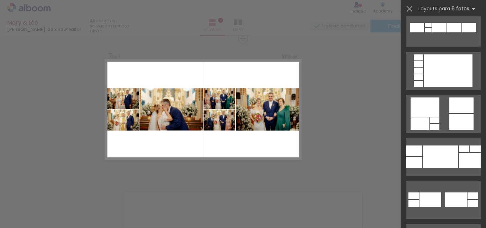
scroll to position [370, 0]
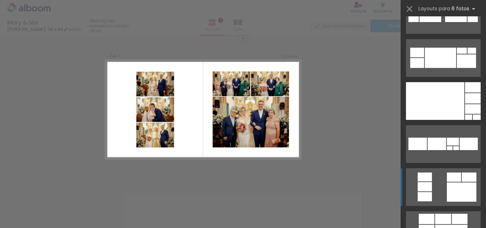
scroll to position [0, 337]
click at [458, 197] on div at bounding box center [462, 191] width 30 height 19
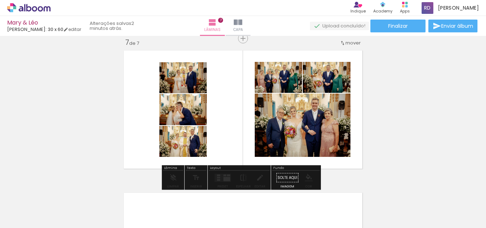
drag, startPoint x: 182, startPoint y: 141, endPoint x: 193, endPoint y: 140, distance: 10.7
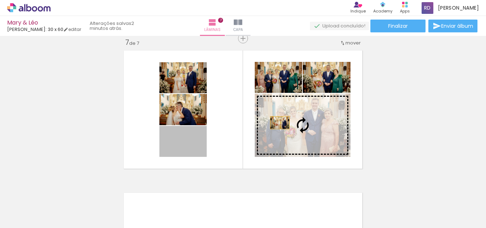
drag, startPoint x: 193, startPoint y: 140, endPoint x: 292, endPoint y: 124, distance: 100.1
click at [0, 0] on slot at bounding box center [0, 0] width 0 height 0
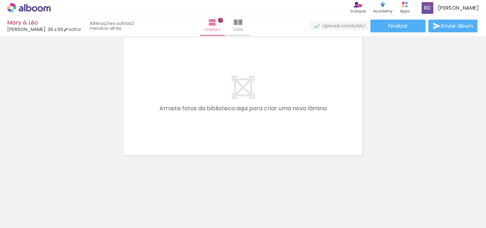
scroll to position [0, 534]
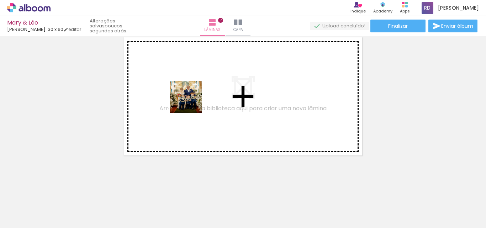
drag, startPoint x: 177, startPoint y: 208, endPoint x: 191, endPoint y: 102, distance: 107.3
click at [191, 102] on quentale-workspace at bounding box center [243, 114] width 486 height 228
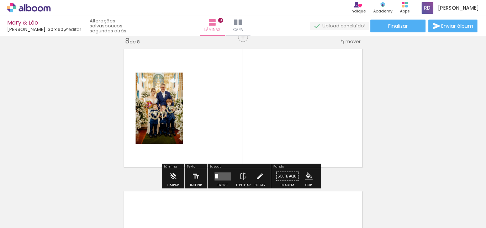
scroll to position [1005, 0]
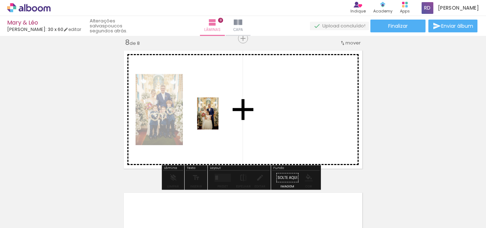
drag, startPoint x: 210, startPoint y: 203, endPoint x: 218, endPoint y: 118, distance: 85.1
click at [218, 118] on quentale-workspace at bounding box center [243, 114] width 486 height 228
